Goal: Task Accomplishment & Management: Use online tool/utility

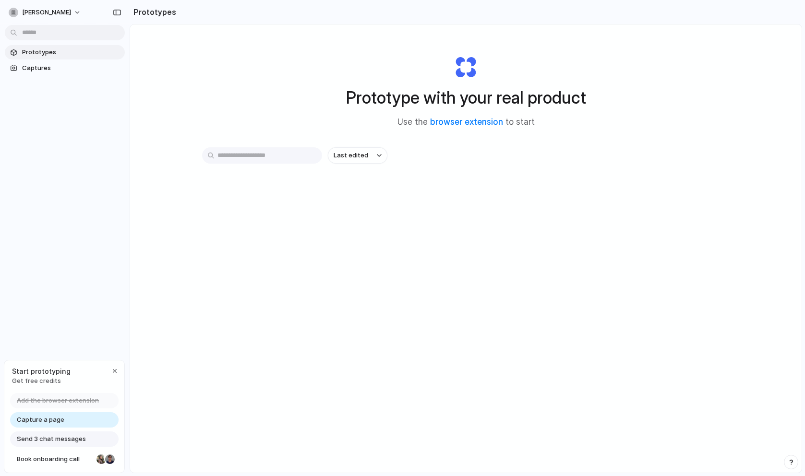
click at [286, 160] on input "text" at bounding box center [262, 155] width 120 height 16
